Goal: Transaction & Acquisition: Purchase product/service

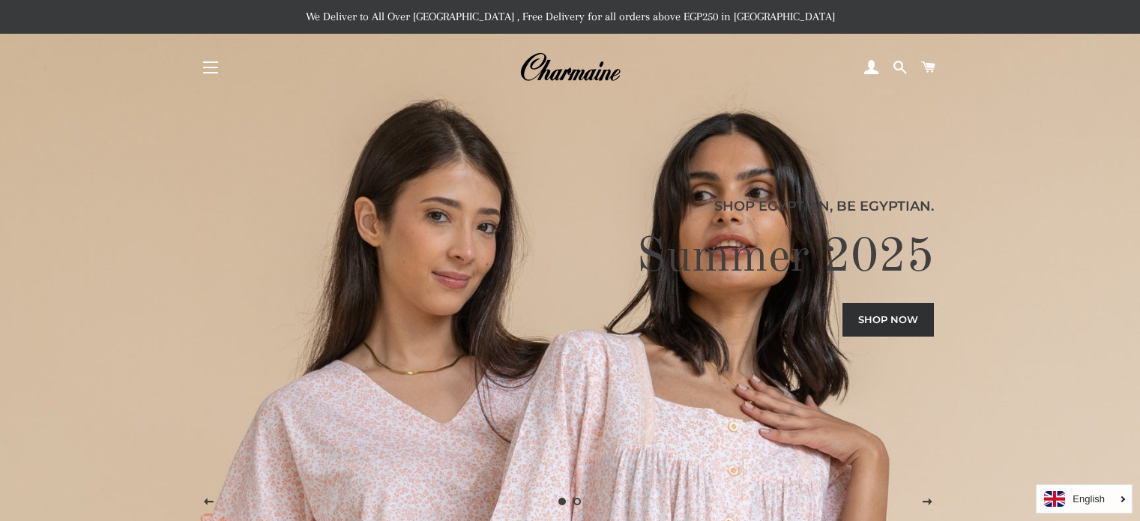
scroll to position [750, 0]
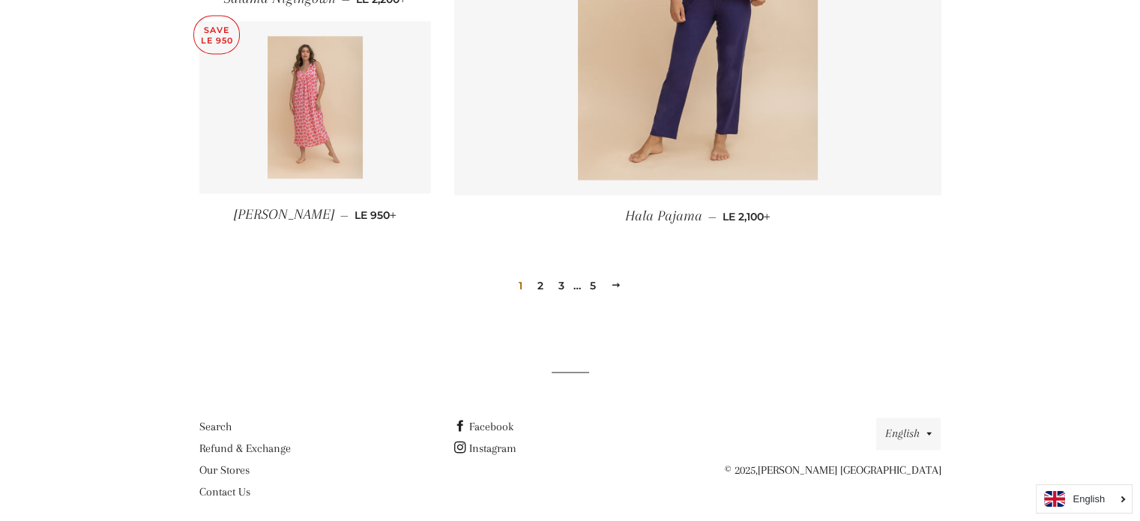
scroll to position [2135, 0]
click at [543, 281] on link "2" at bounding box center [541, 284] width 18 height 22
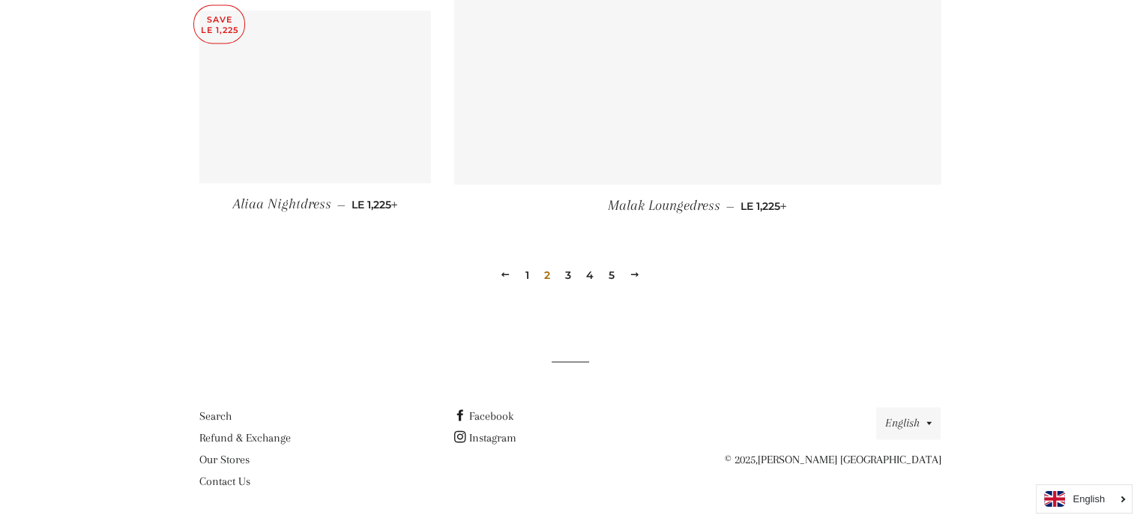
scroll to position [2147, 0]
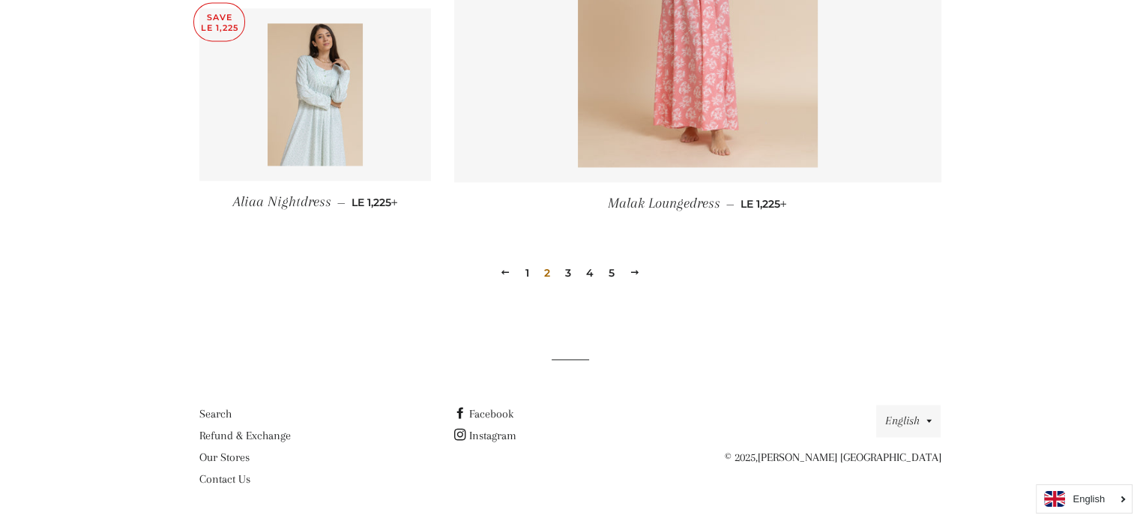
click at [568, 269] on link "3" at bounding box center [568, 273] width 18 height 22
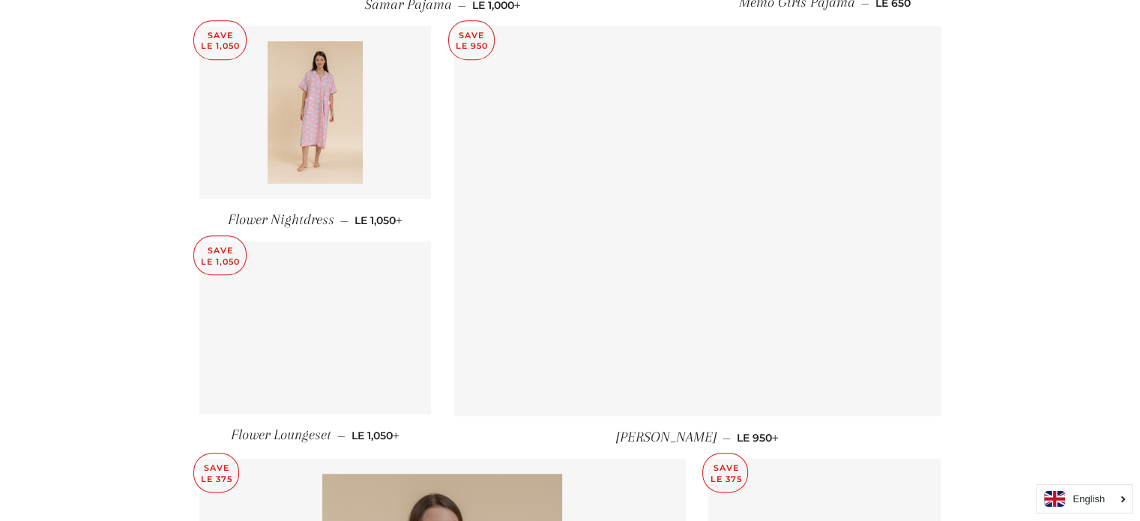
scroll to position [1049, 0]
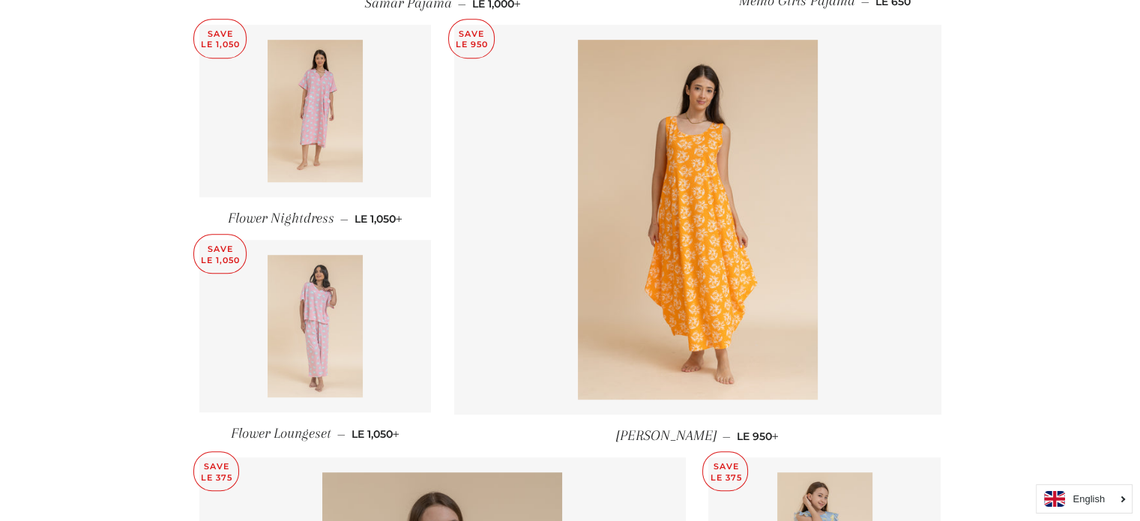
click at [316, 290] on img at bounding box center [315, 326] width 95 height 142
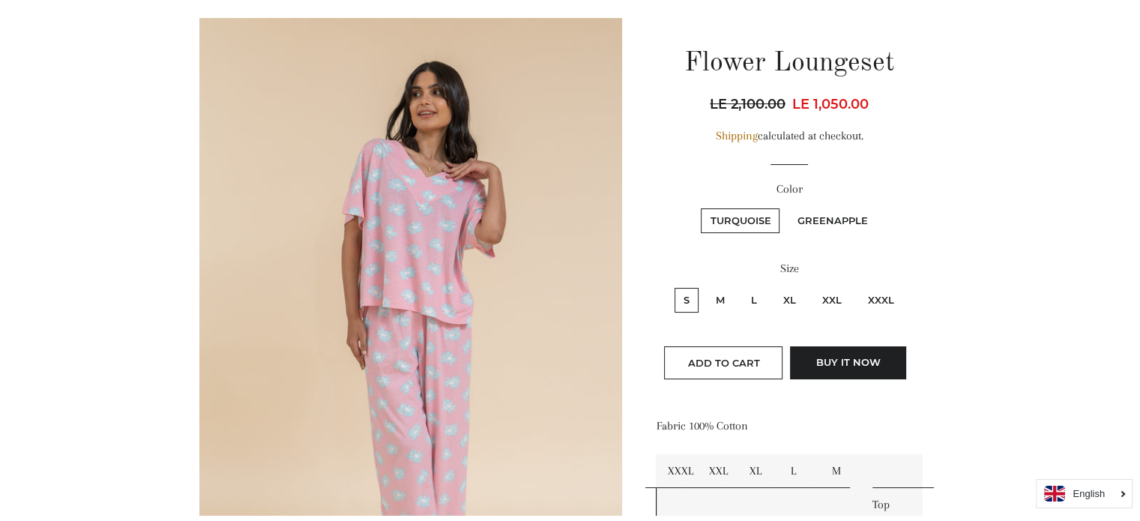
scroll to position [150, 0]
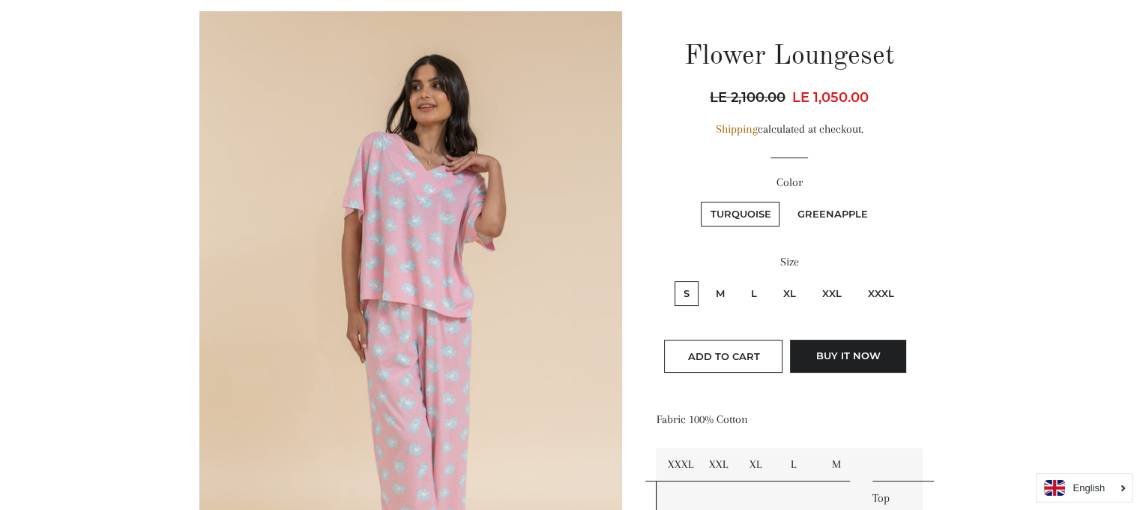
click at [787, 293] on label "XL" at bounding box center [790, 293] width 31 height 25
click at [773, 280] on input "XL" at bounding box center [772, 279] width 1 height 1
radio input "true"
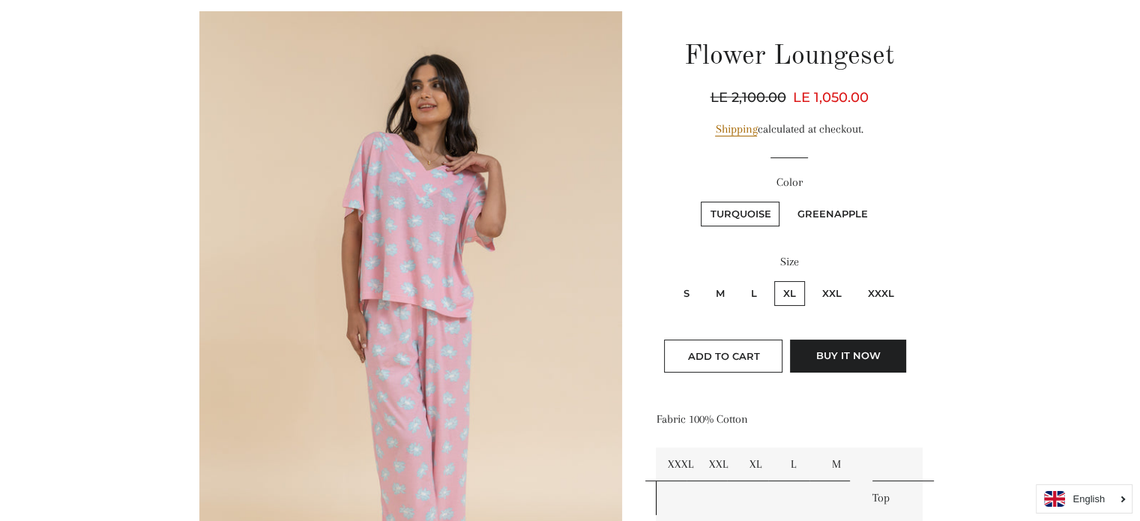
click at [757, 293] on label "L" at bounding box center [754, 293] width 24 height 25
click at [741, 280] on input "L" at bounding box center [740, 279] width 1 height 1
radio input "true"
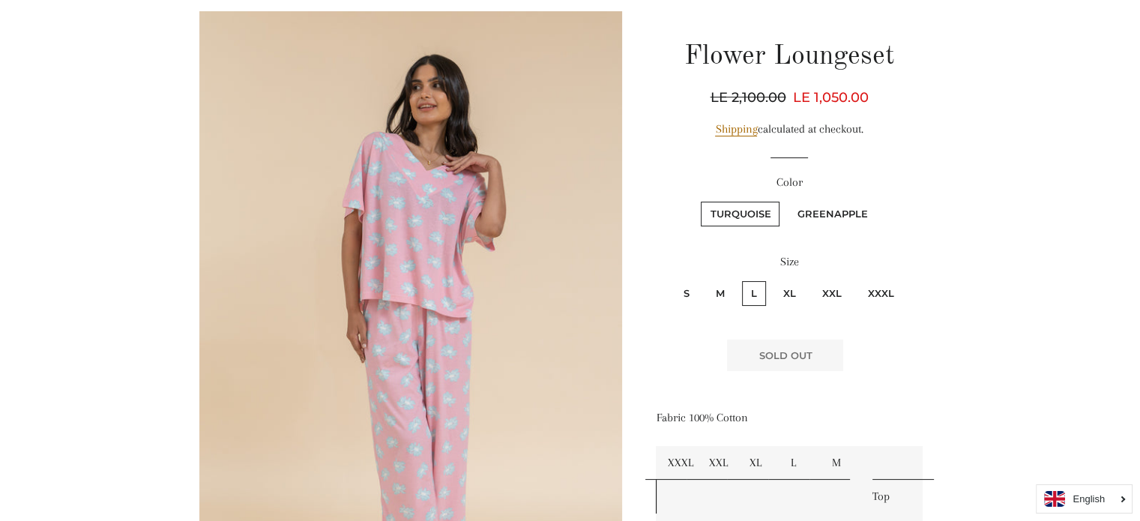
click at [788, 285] on label "XL" at bounding box center [790, 293] width 31 height 25
click at [773, 280] on input "XL" at bounding box center [772, 279] width 1 height 1
radio input "true"
click at [754, 292] on label "L" at bounding box center [754, 293] width 24 height 25
click at [741, 280] on input "L" at bounding box center [740, 279] width 1 height 1
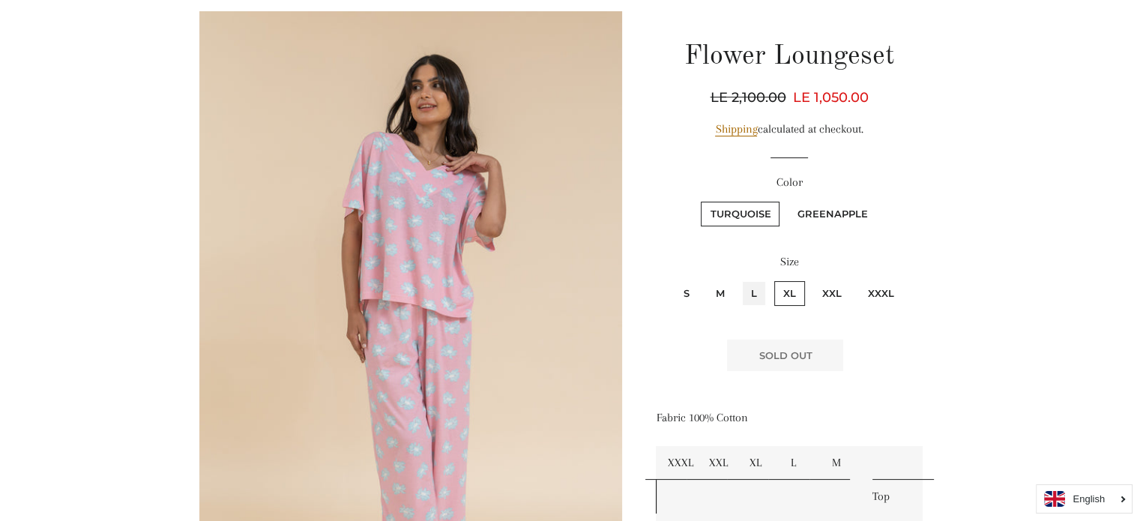
radio input "true"
click at [834, 199] on fieldset "Turquoise Greenapple" at bounding box center [789, 220] width 263 height 43
click at [822, 221] on label "Greenapple" at bounding box center [832, 214] width 88 height 25
click at [787, 200] on input "Greenapple" at bounding box center [786, 199] width 1 height 1
radio input "true"
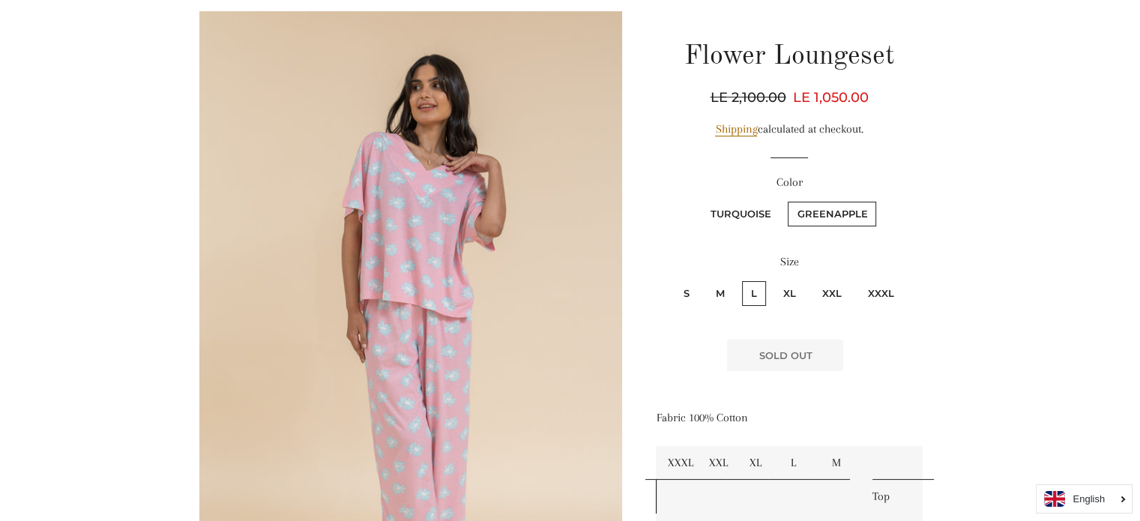
click at [863, 288] on label "XXXL" at bounding box center [881, 293] width 44 height 25
click at [858, 280] on input "XXXL" at bounding box center [857, 279] width 1 height 1
radio input "true"
click at [834, 293] on label "XXL" at bounding box center [831, 293] width 37 height 25
click at [812, 280] on input "XXL" at bounding box center [811, 279] width 1 height 1
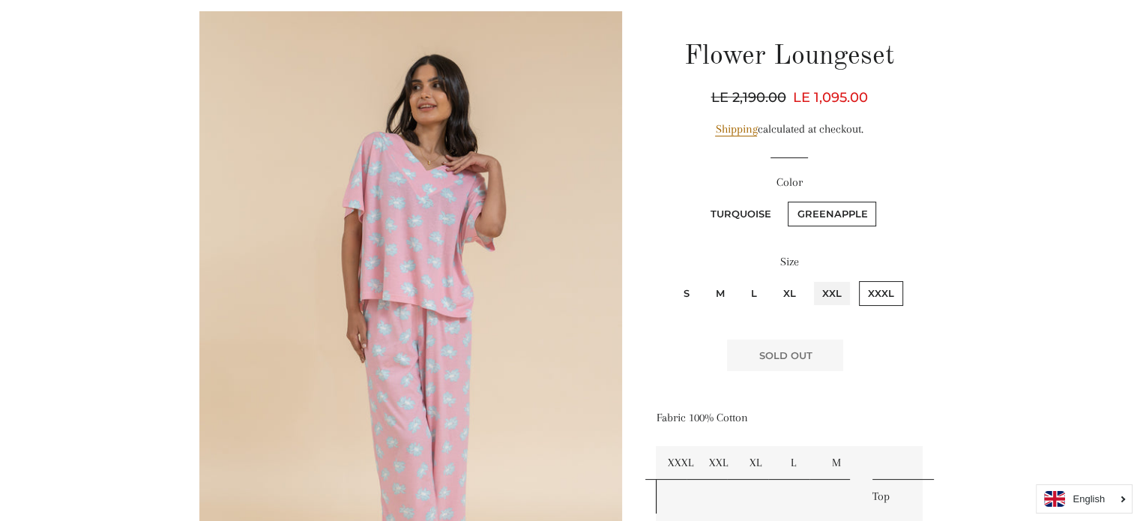
radio input "true"
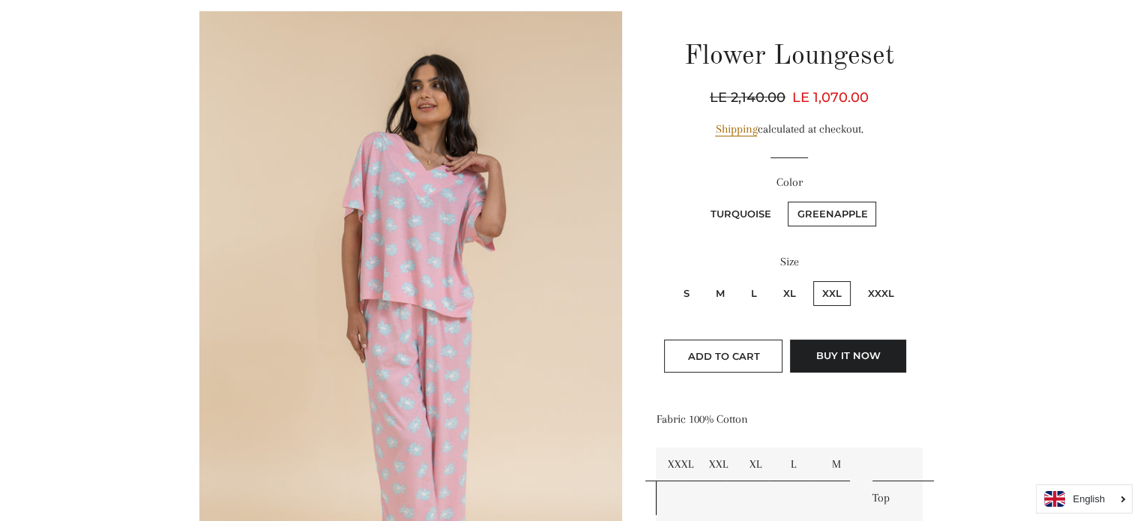
click at [752, 208] on label "Turquoise" at bounding box center [740, 214] width 79 height 25
click at [700, 200] on input "Turquoise" at bounding box center [699, 199] width 1 height 1
radio input "true"
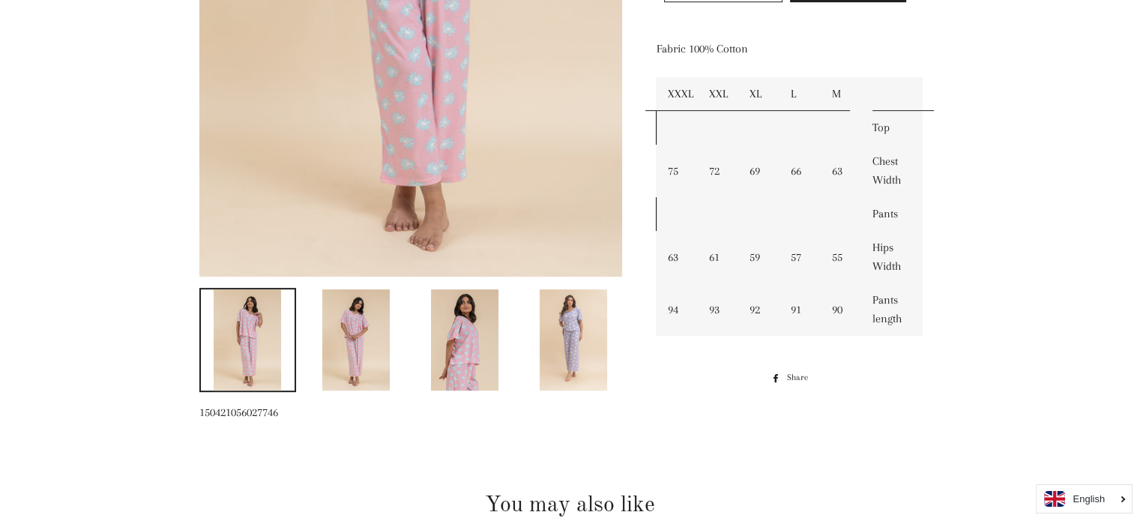
scroll to position [521, 0]
click at [372, 347] on img at bounding box center [355, 339] width 67 height 101
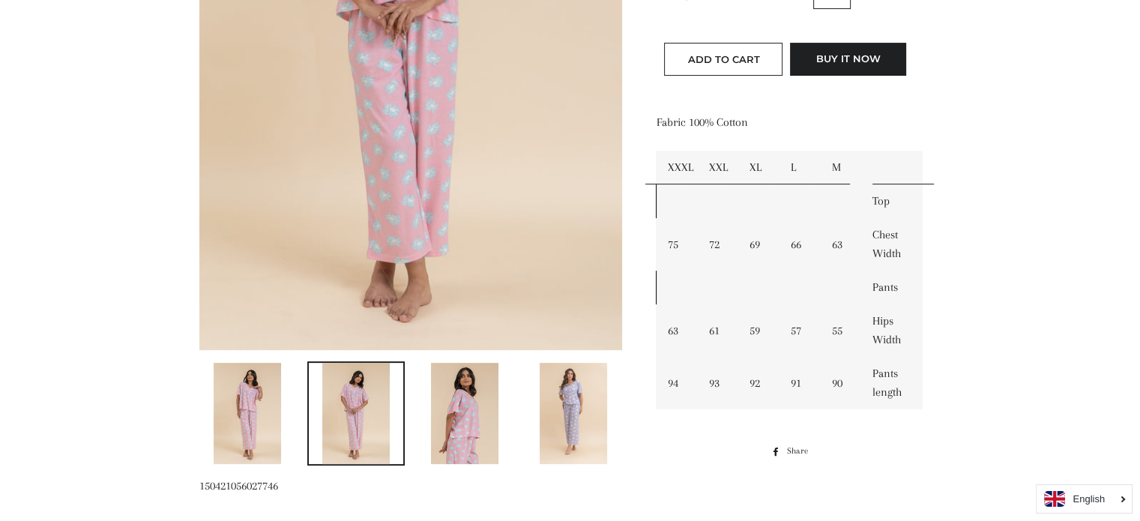
scroll to position [449, 0]
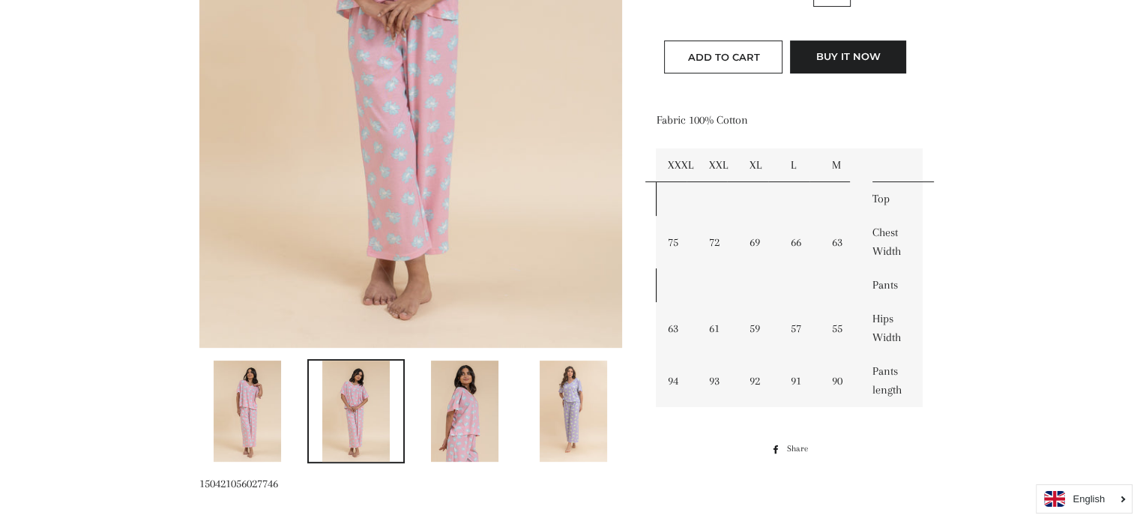
click at [568, 385] on img at bounding box center [573, 411] width 67 height 101
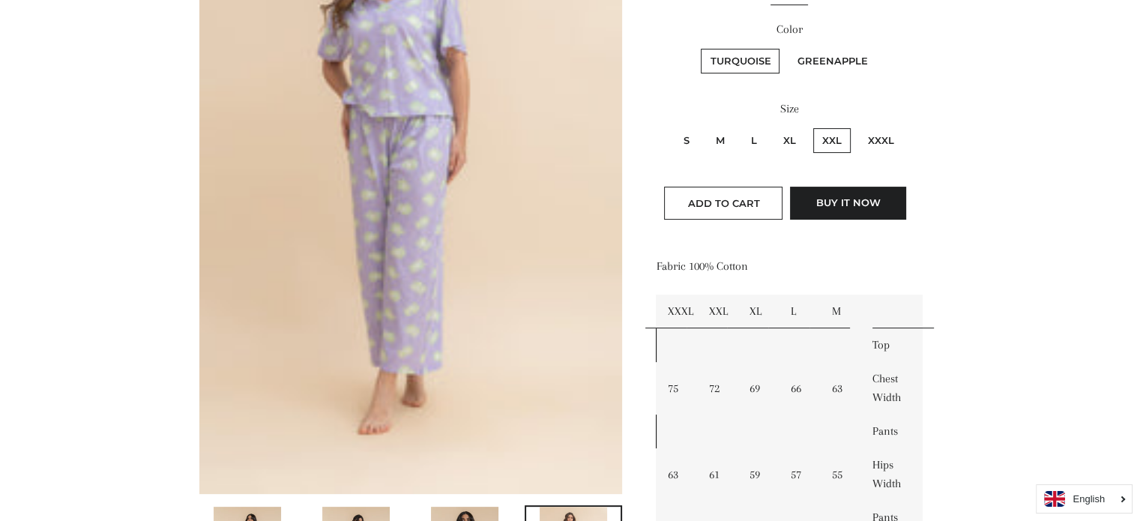
scroll to position [297, 0]
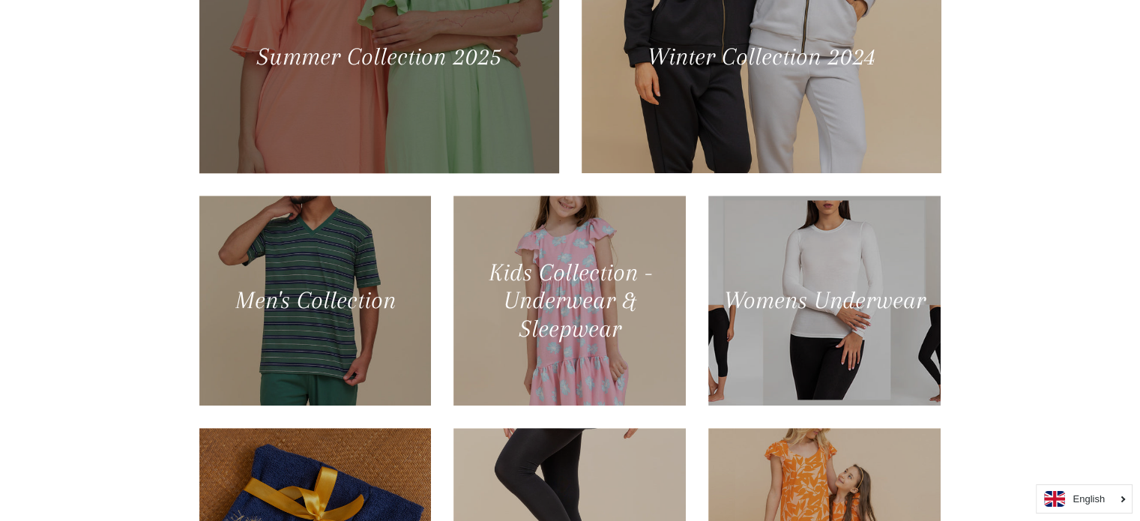
click at [379, 117] on div at bounding box center [378, 56] width 370 height 239
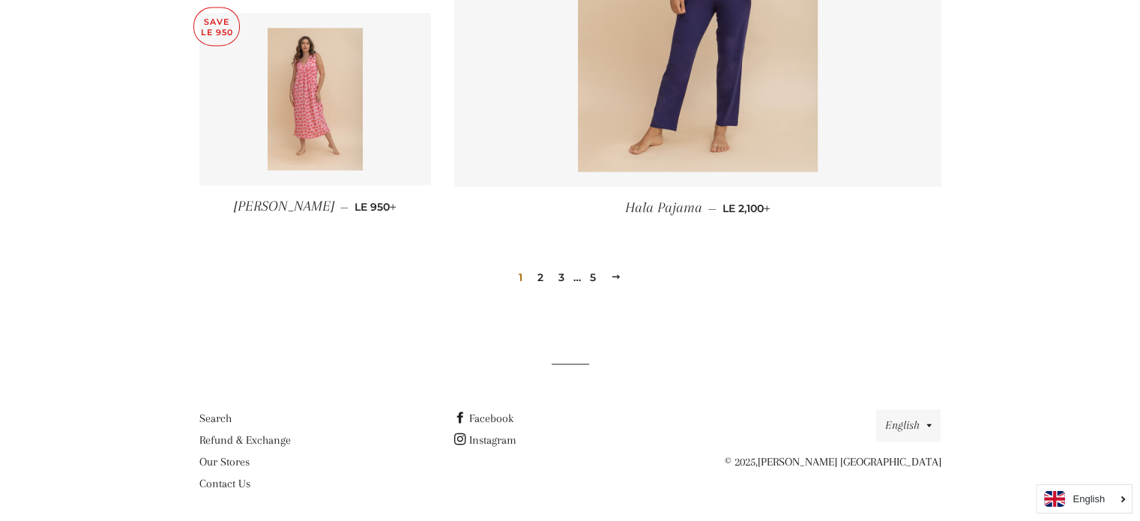
scroll to position [2147, 0]
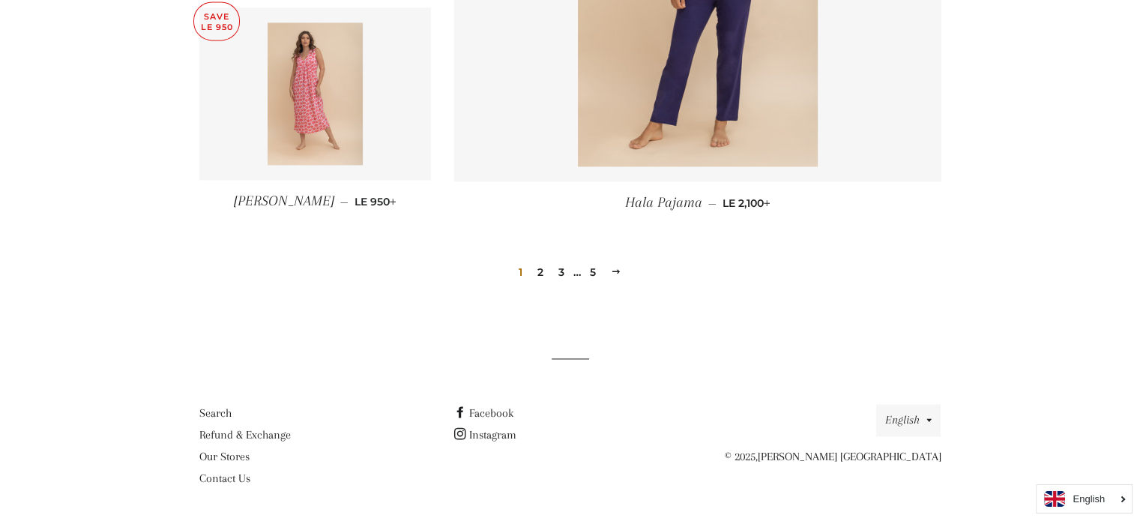
click at [539, 267] on link "2" at bounding box center [541, 272] width 18 height 22
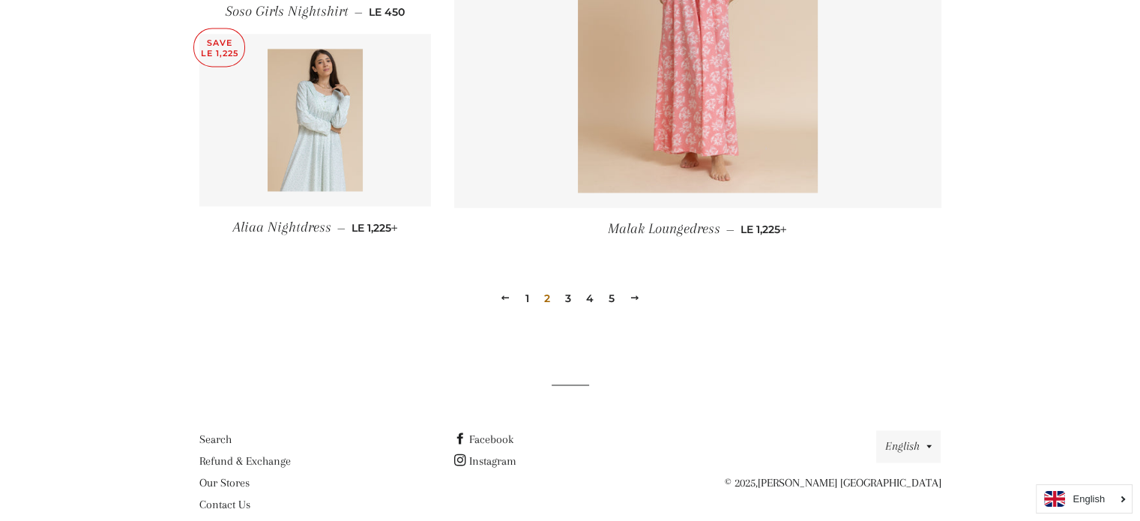
scroll to position [2147, 0]
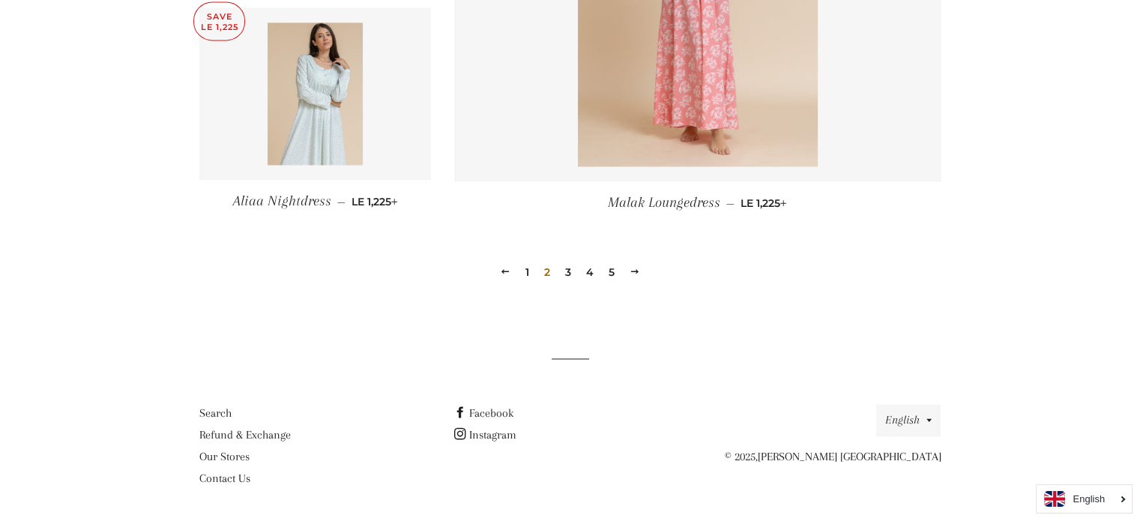
click at [566, 269] on link "3" at bounding box center [568, 272] width 18 height 22
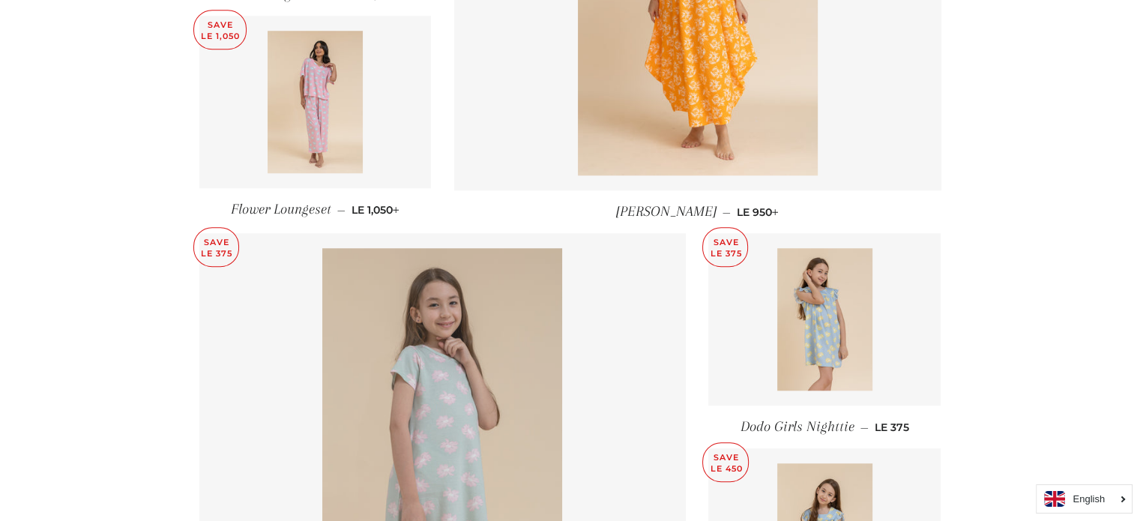
scroll to position [1274, 0]
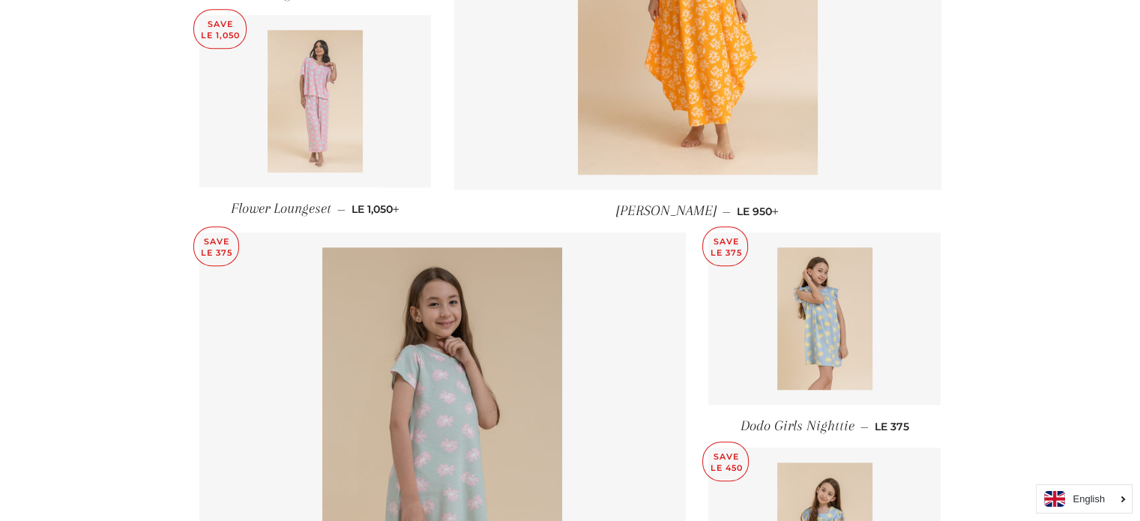
click at [337, 88] on img at bounding box center [315, 101] width 95 height 142
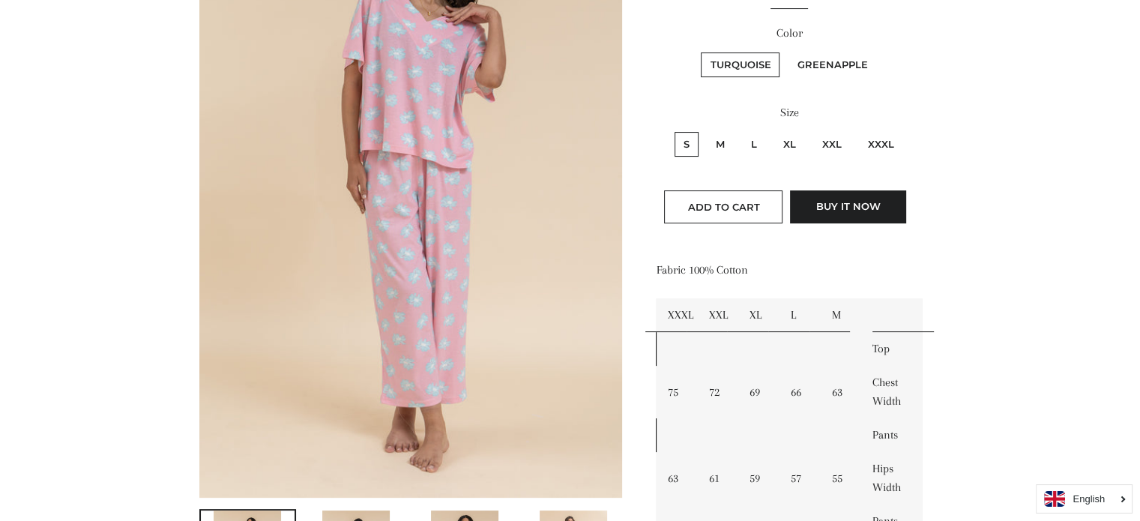
scroll to position [300, 0]
click at [801, 56] on label "Greenapple" at bounding box center [832, 64] width 88 height 25
click at [787, 50] on input "Greenapple" at bounding box center [786, 49] width 1 height 1
radio input "true"
click at [801, 56] on label "Greenapple" at bounding box center [832, 64] width 88 height 25
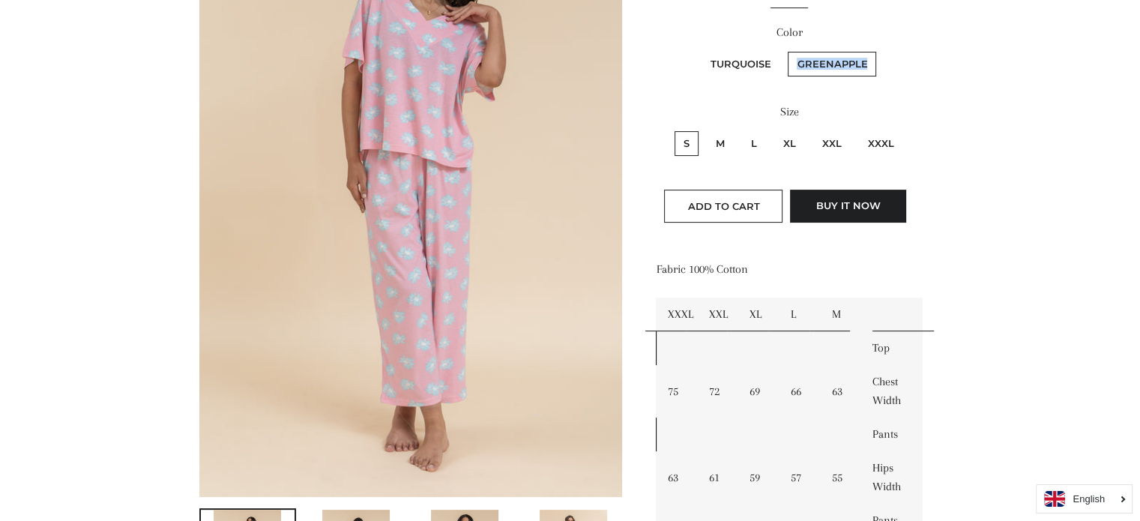
click at [787, 50] on input "Greenapple" at bounding box center [786, 49] width 1 height 1
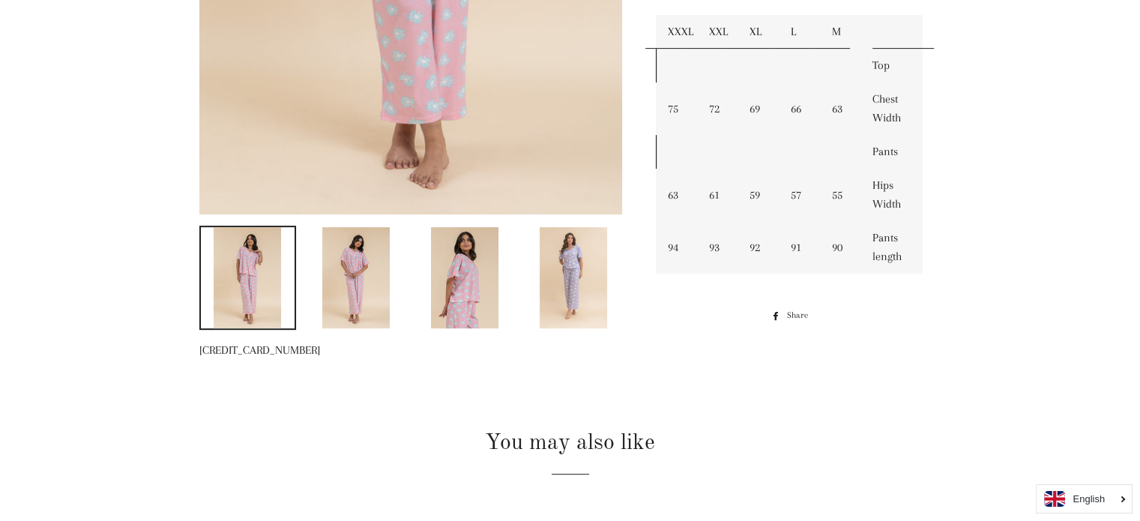
scroll to position [585, 0]
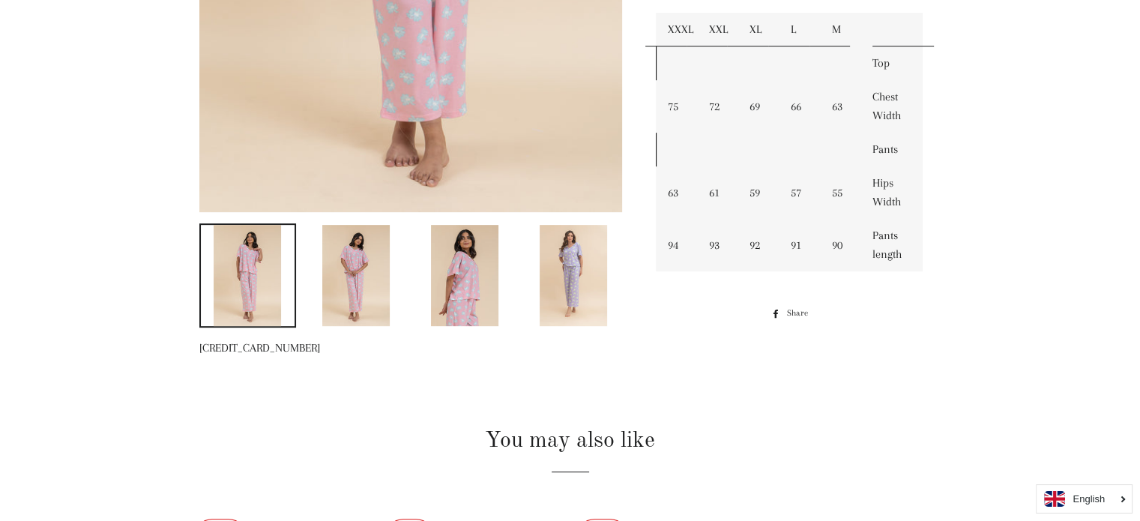
click at [588, 268] on img at bounding box center [573, 275] width 67 height 101
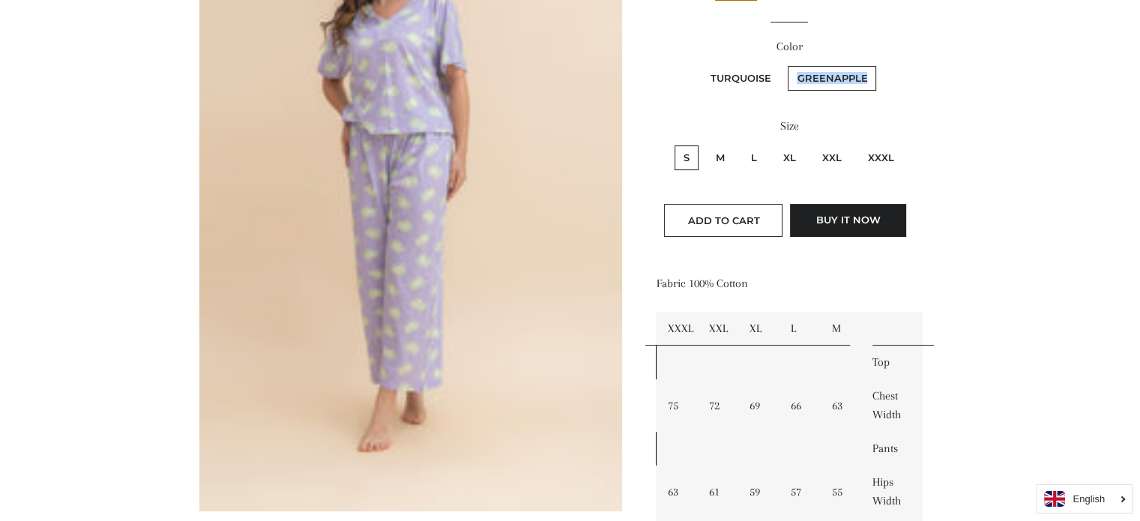
scroll to position [285, 0]
